Goal: Task Accomplishment & Management: Manage account settings

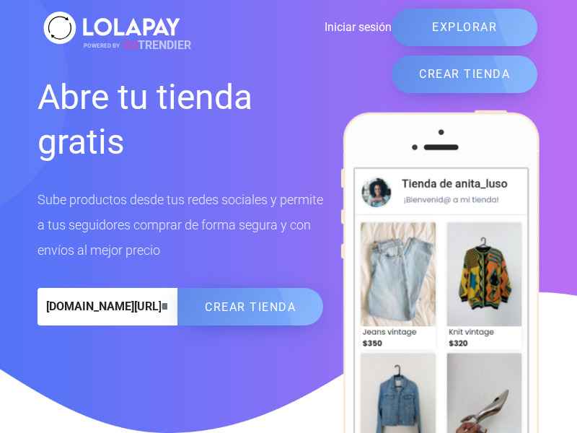
click at [288, 27] on link "Iniciar sesión" at bounding box center [288, 27] width 208 height 17
